Goal: Communication & Community: Answer question/provide support

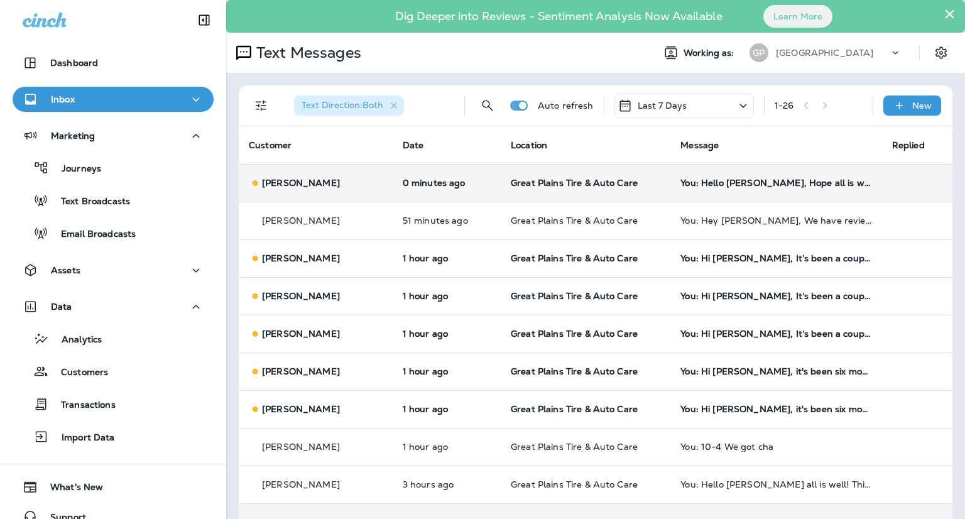
click at [739, 193] on td "You: Hello [PERSON_NAME], Hope all is well! This is [PERSON_NAME] at [GEOGRAPHI…" at bounding box center [775, 183] width 211 height 38
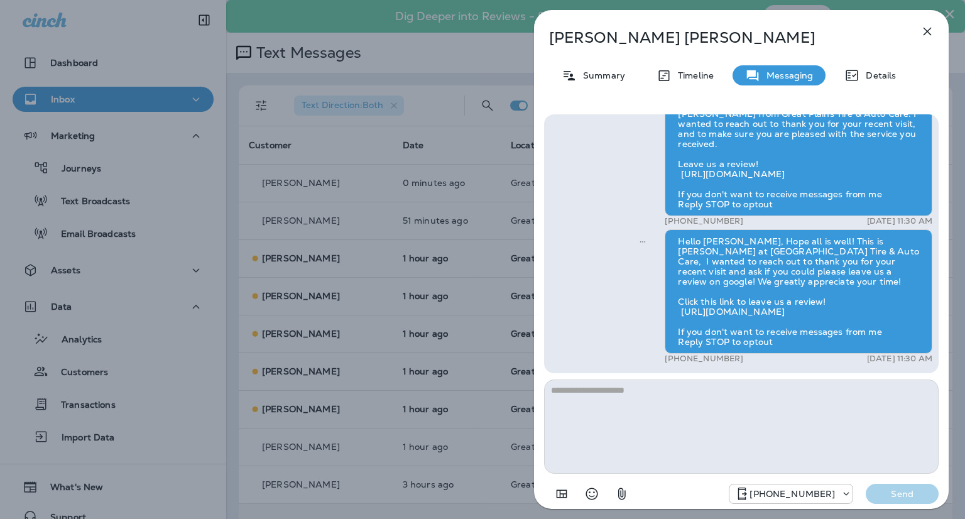
click at [923, 30] on icon "button" at bounding box center [927, 31] width 15 height 15
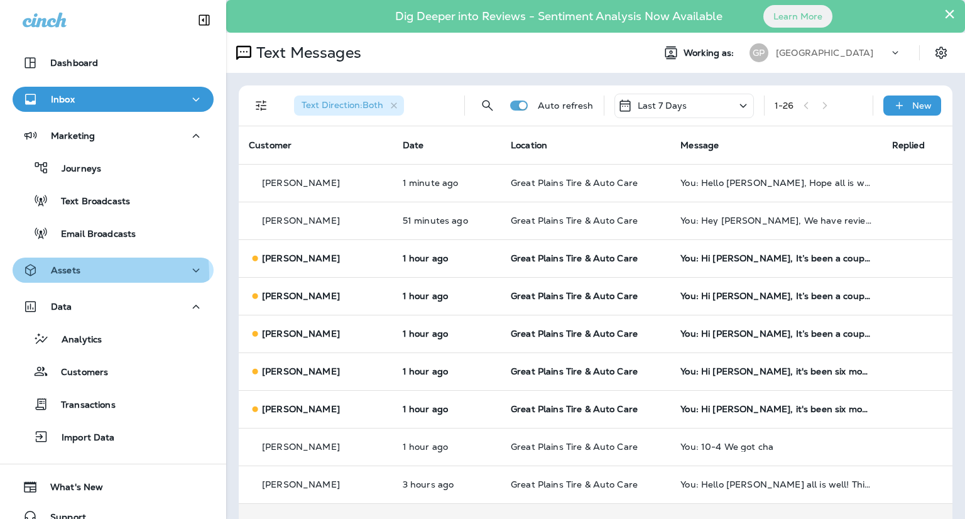
click at [70, 274] on p "Assets" at bounding box center [66, 270] width 30 height 10
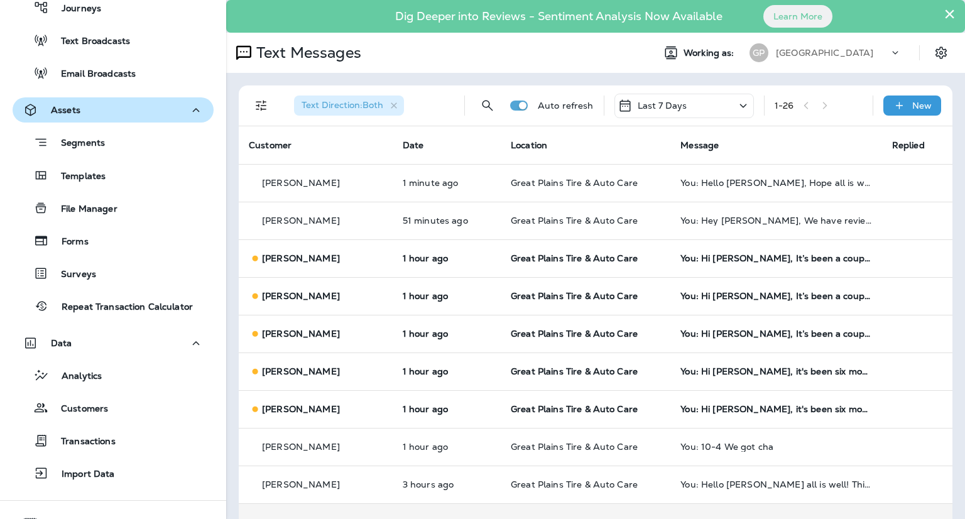
scroll to position [188, 0]
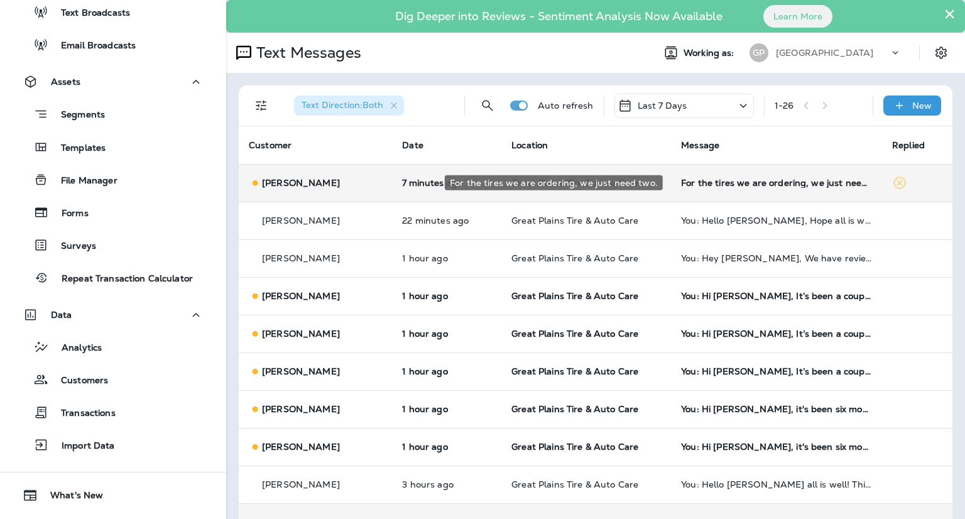
click at [694, 181] on div "For the tires we are ordering, we just need two." at bounding box center [776, 183] width 191 height 10
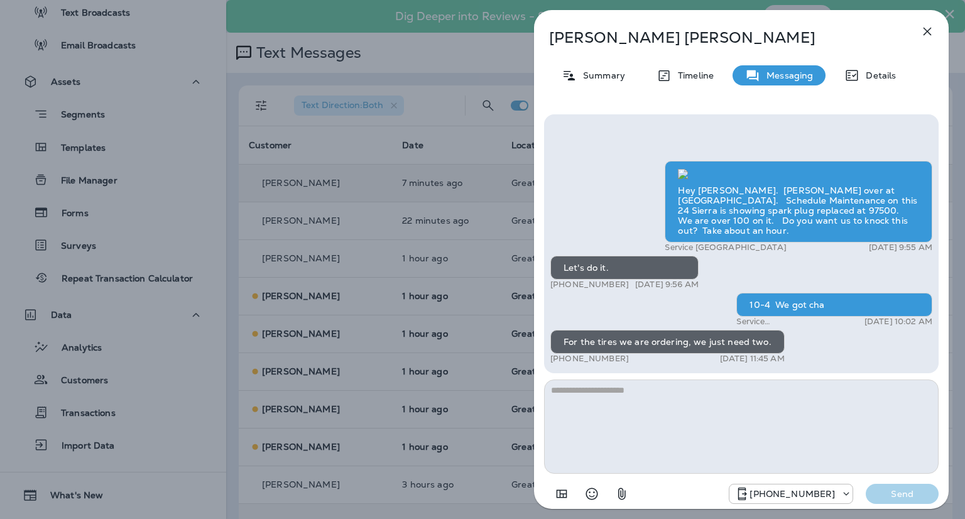
click at [653, 410] on textarea at bounding box center [741, 426] width 394 height 94
type textarea "**********"
click at [905, 496] on p "Send" at bounding box center [902, 493] width 53 height 11
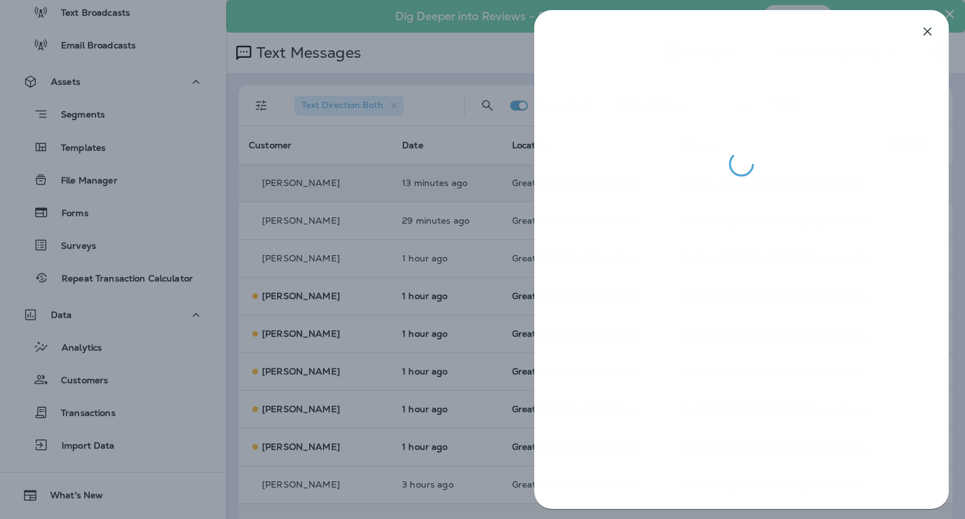
click at [484, 191] on div at bounding box center [482, 259] width 965 height 519
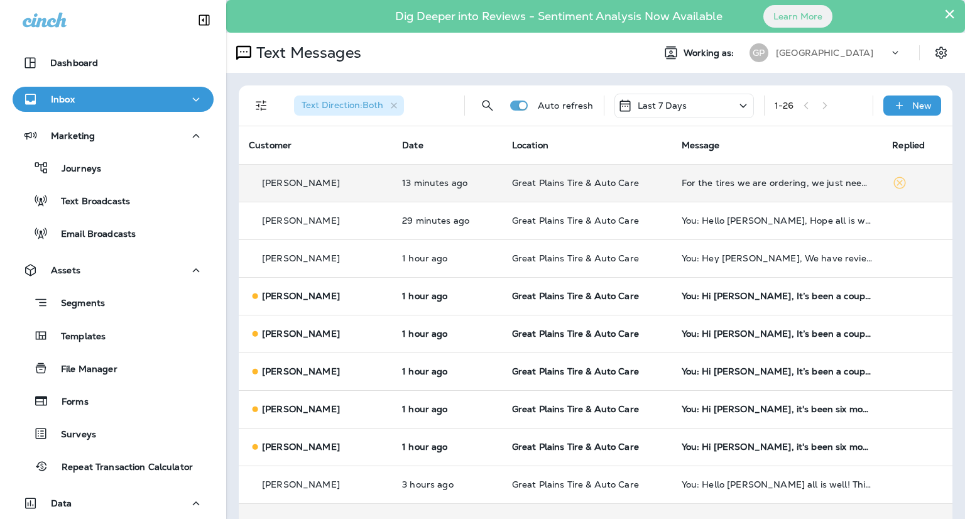
click at [94, 106] on div "Inbox" at bounding box center [113, 100] width 181 height 16
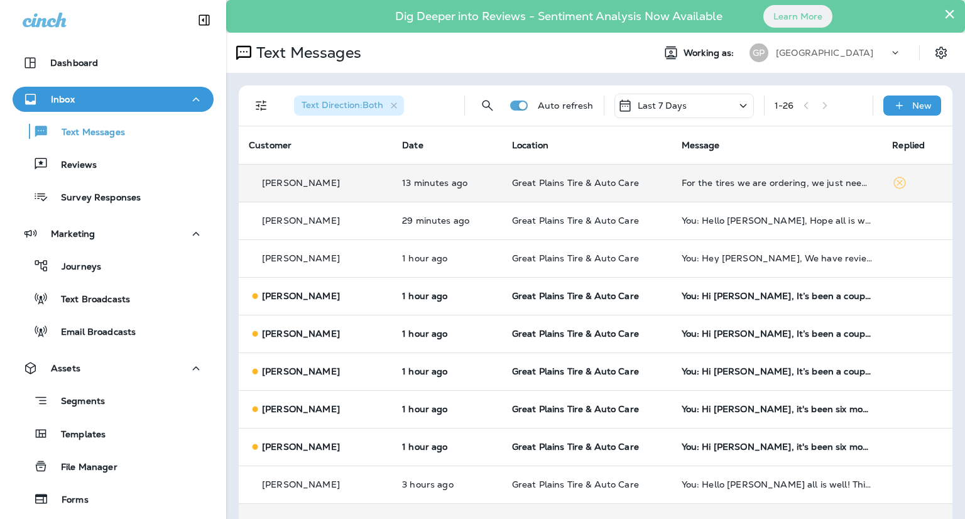
click at [94, 106] on div "Inbox" at bounding box center [113, 100] width 181 height 16
